Goal: Navigation & Orientation: Understand site structure

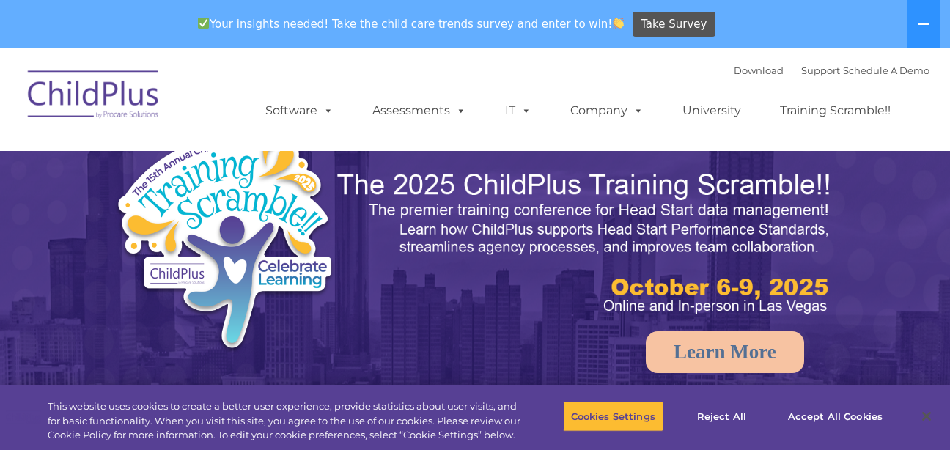
select select "MEDIUM"
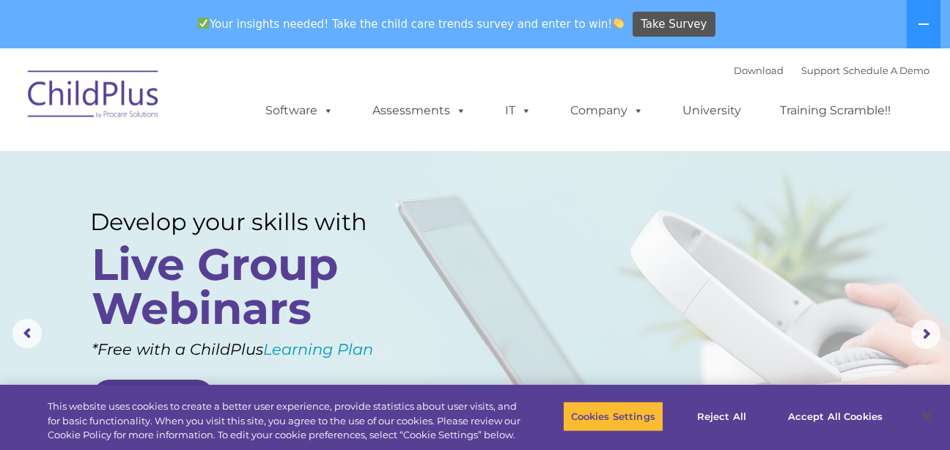
click at [121, 99] on img at bounding box center [94, 96] width 147 height 73
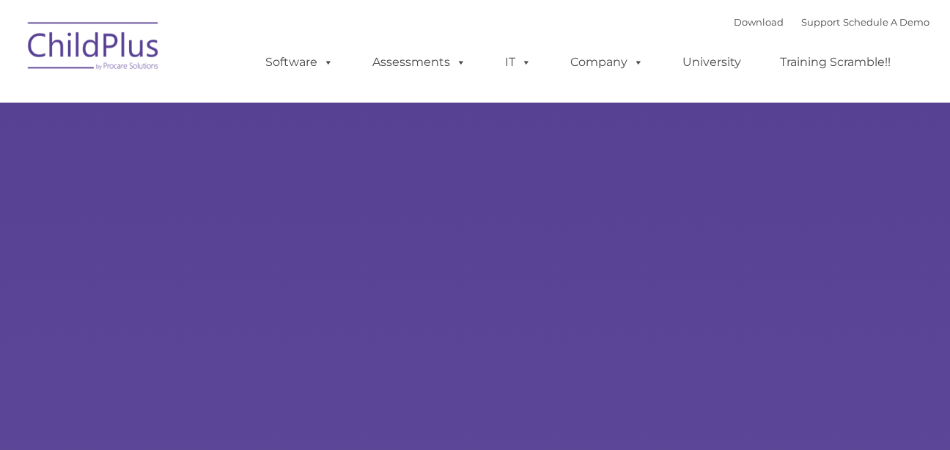
type input ""
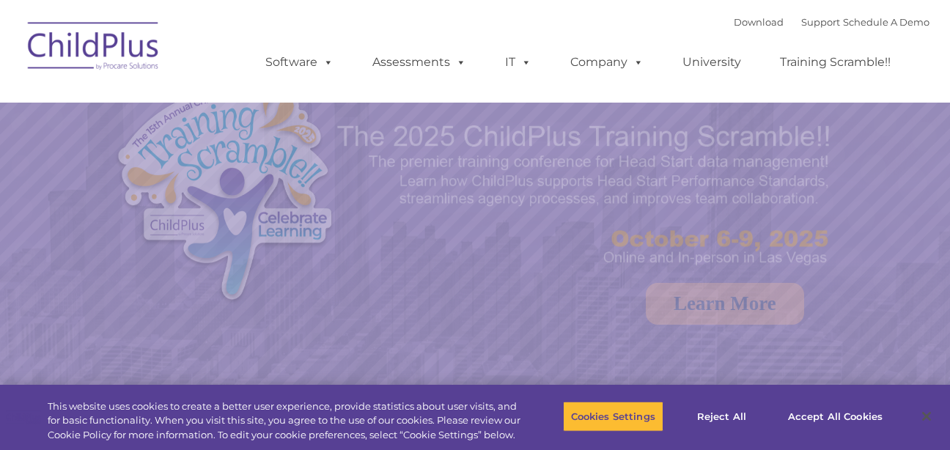
select select "MEDIUM"
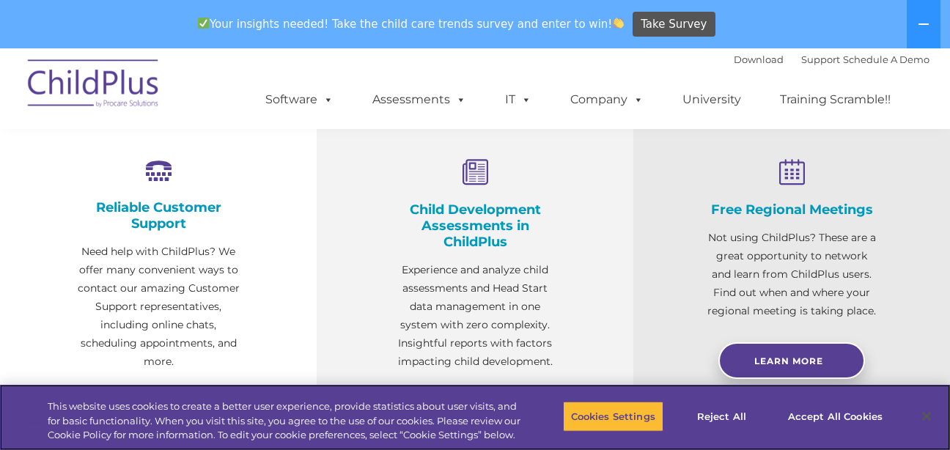
scroll to position [551, 0]
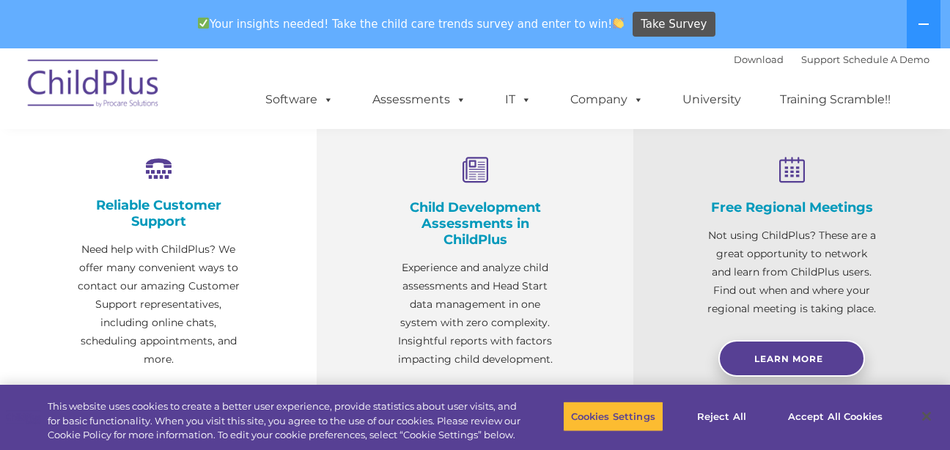
click at [477, 172] on icon at bounding box center [475, 171] width 170 height 28
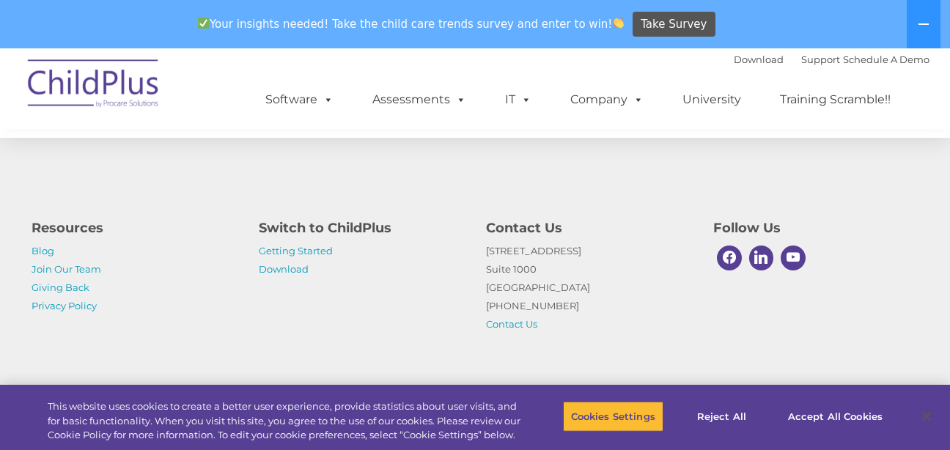
scroll to position [1809, 0]
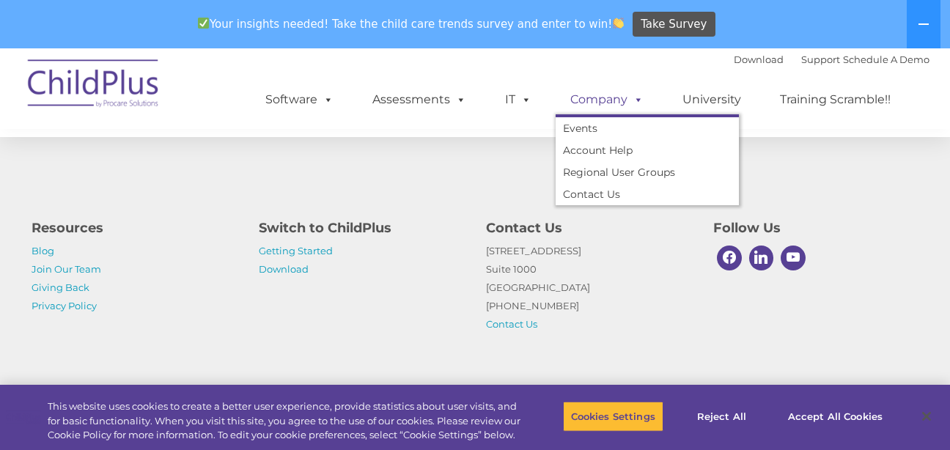
click at [612, 98] on link "Company" at bounding box center [607, 99] width 103 height 29
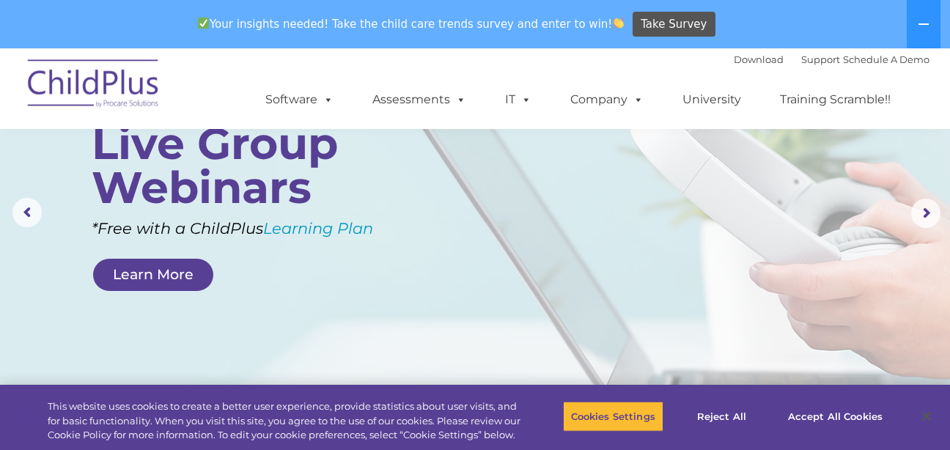
scroll to position [122, 0]
